Goal: Task Accomplishment & Management: Complete application form

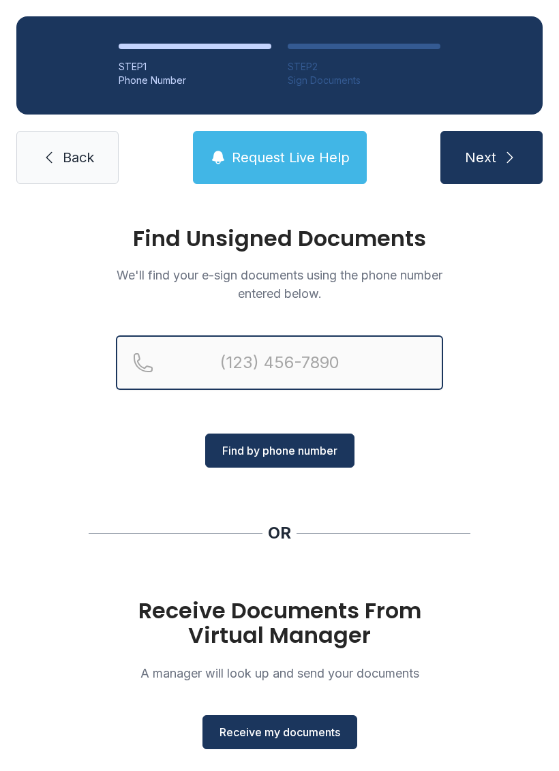
click at [211, 361] on input "Reservation phone number" at bounding box center [279, 363] width 327 height 55
click at [194, 355] on input "(2" at bounding box center [279, 363] width 327 height 55
click at [311, 365] on input "(2" at bounding box center [279, 363] width 327 height 55
type input "("
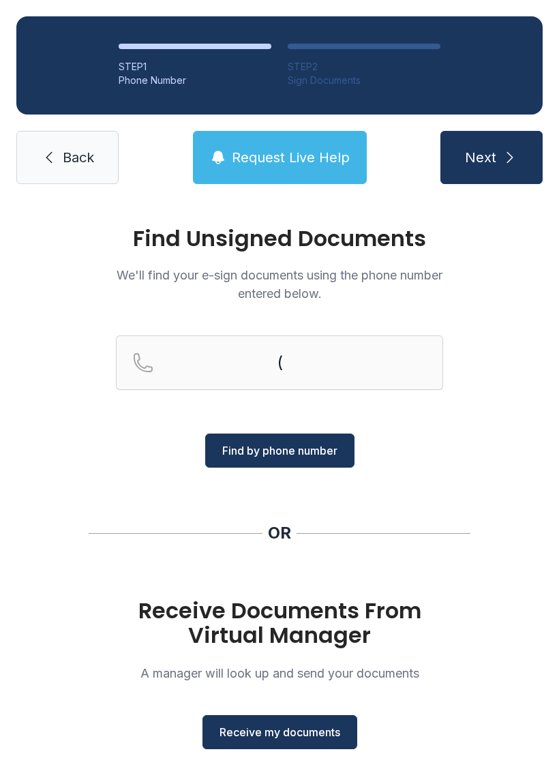
click at [77, 148] on span "Back" at bounding box center [78, 157] width 31 height 19
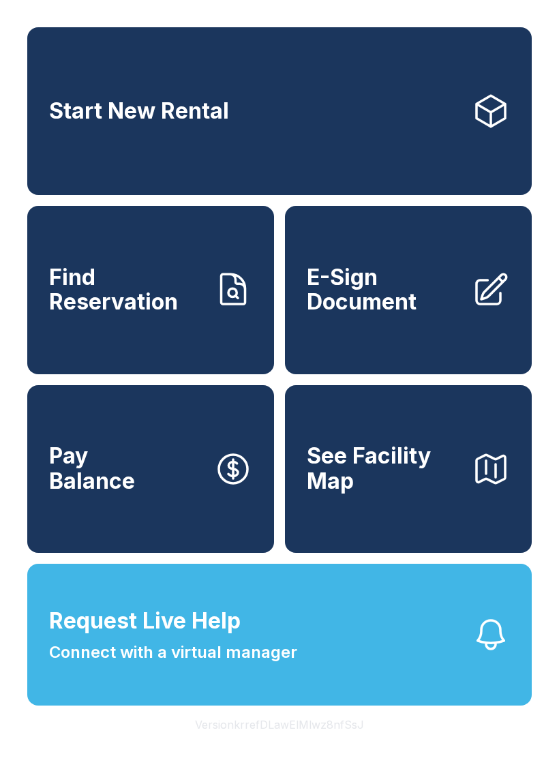
click at [393, 313] on span "E-Sign Document" at bounding box center [384, 290] width 154 height 50
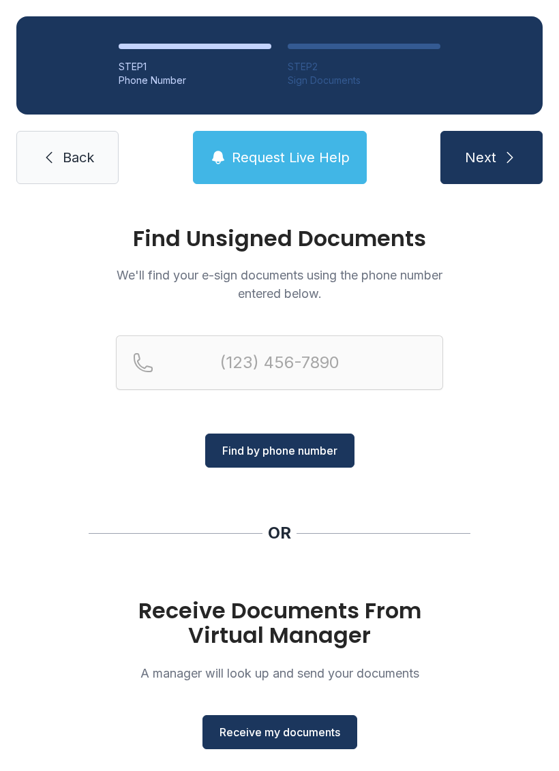
click at [273, 730] on span "Receive my documents" at bounding box center [280, 732] width 121 height 16
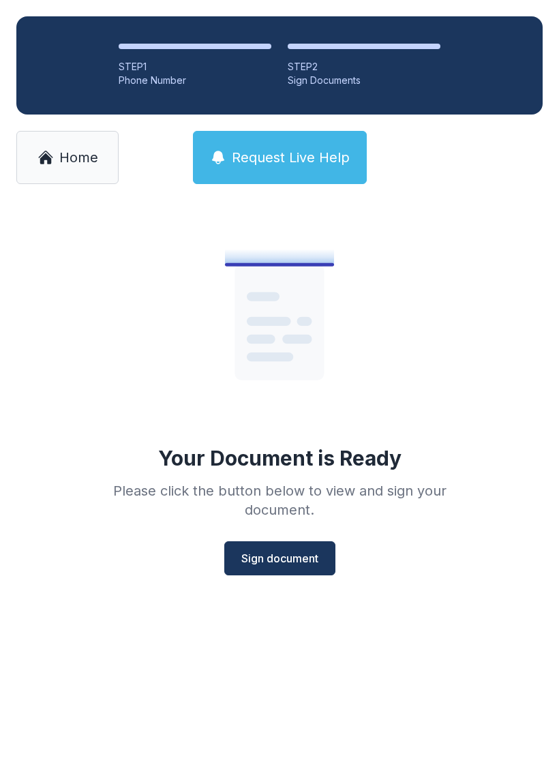
click at [279, 556] on span "Sign document" at bounding box center [279, 558] width 77 height 16
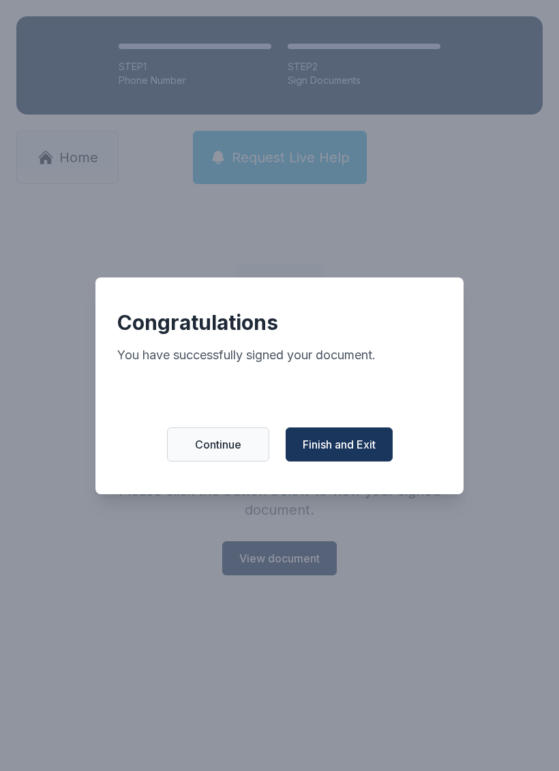
click at [344, 445] on span "Finish and Exit" at bounding box center [339, 444] width 73 height 16
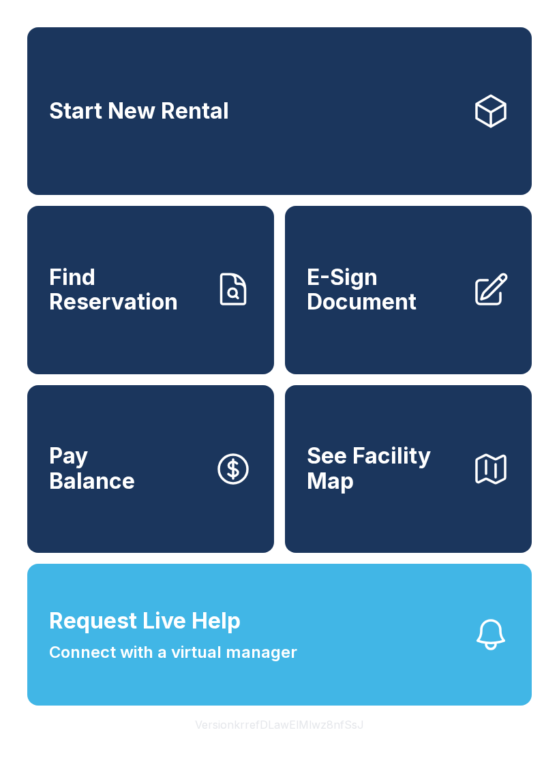
click at [249, 665] on span "Request Live Help Connect with a virtual manager" at bounding box center [173, 635] width 248 height 60
